Goal: Transaction & Acquisition: Subscribe to service/newsletter

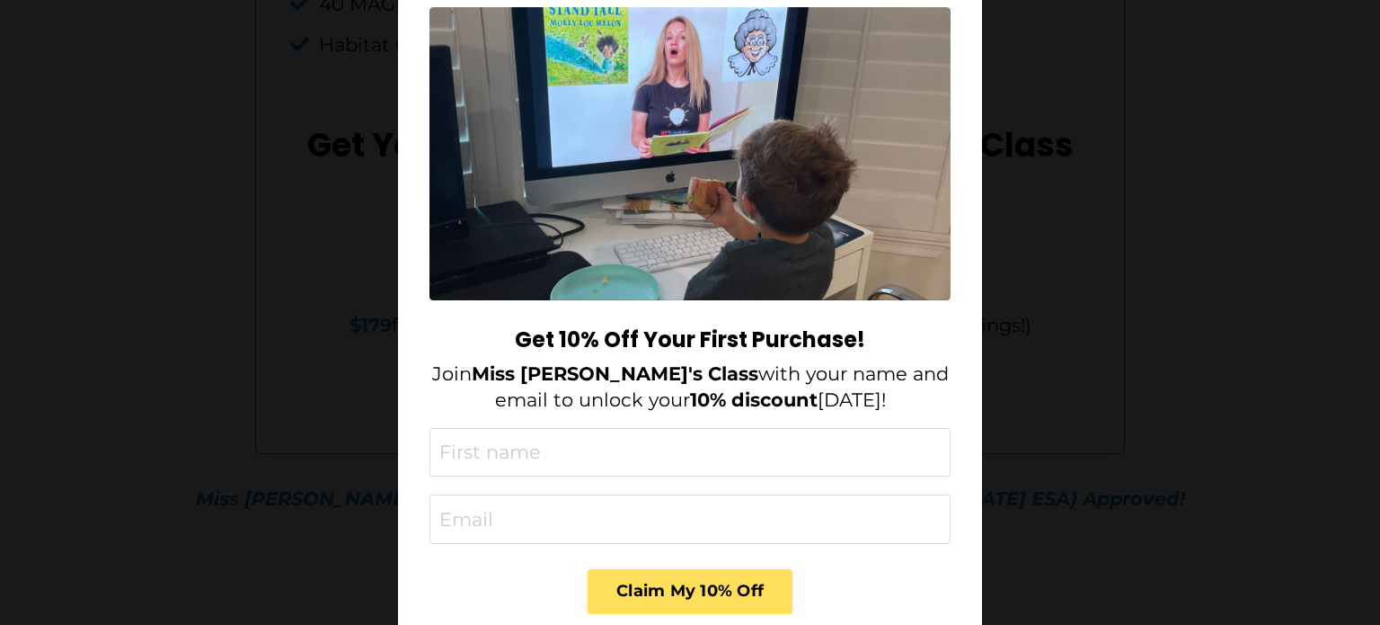
scroll to position [124, 0]
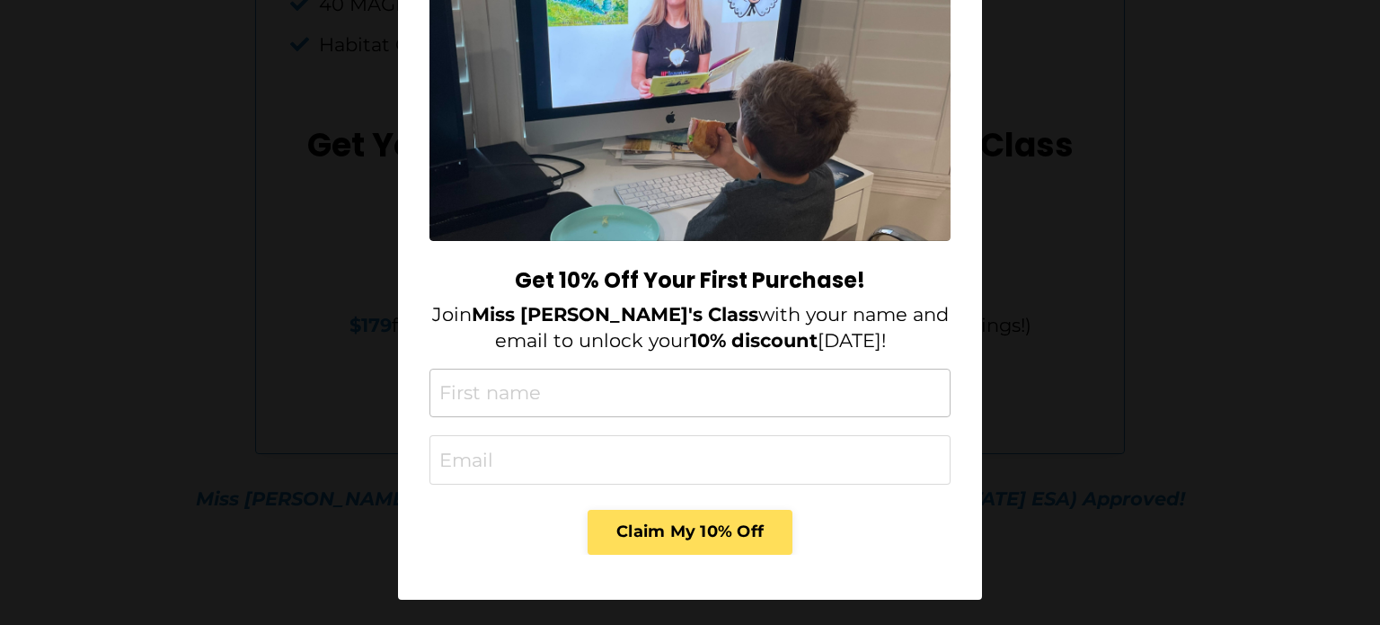
click at [539, 403] on input "text" at bounding box center [690, 392] width 521 height 49
type input "Dexter"
click at [520, 467] on input "email" at bounding box center [690, 459] width 521 height 49
type input "dexter.bendijo@outsourceddoers.com"
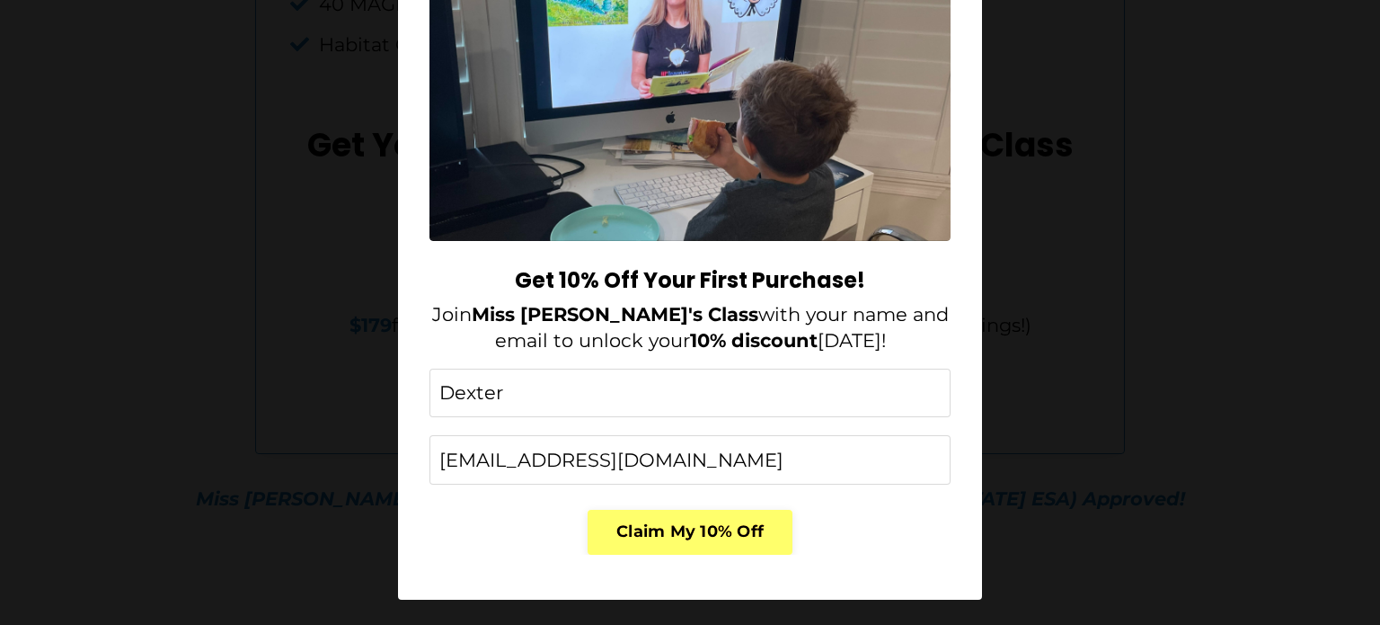
click at [669, 533] on button "Claim My 10% Off" at bounding box center [690, 532] width 205 height 45
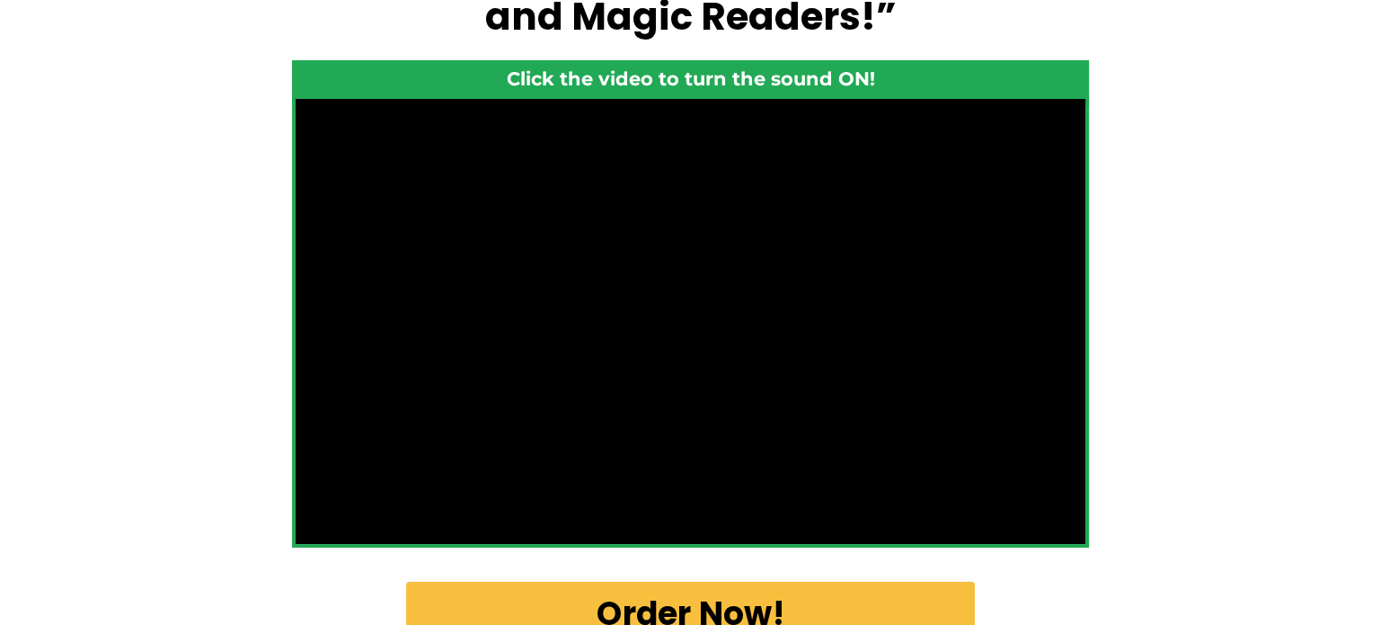
scroll to position [629, 0]
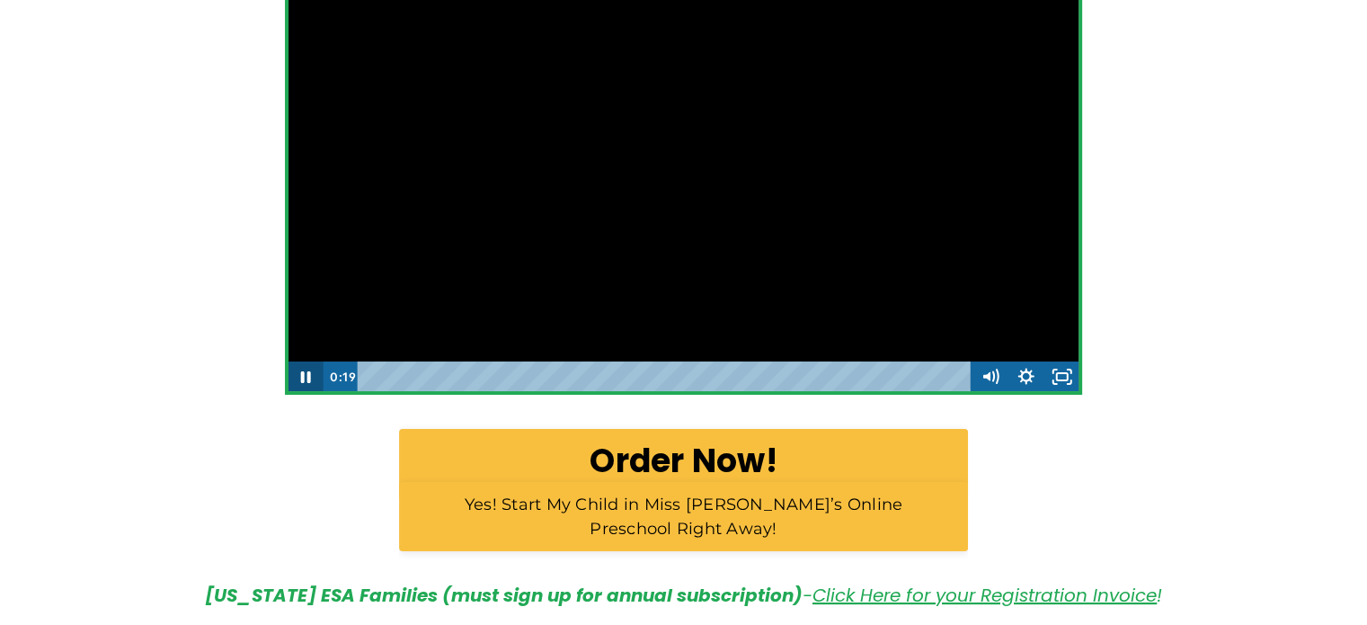
click at [311, 375] on icon "Pause" at bounding box center [306, 376] width 36 height 31
